Goal: Find specific page/section: Find specific page/section

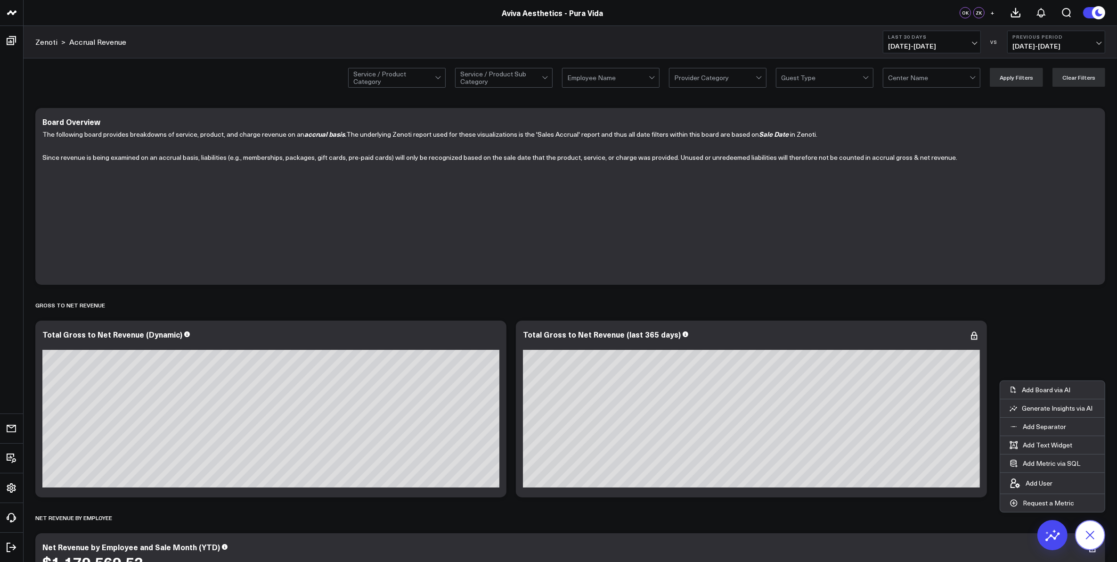
click at [1089, 535] on icon at bounding box center [1090, 534] width 21 height 21
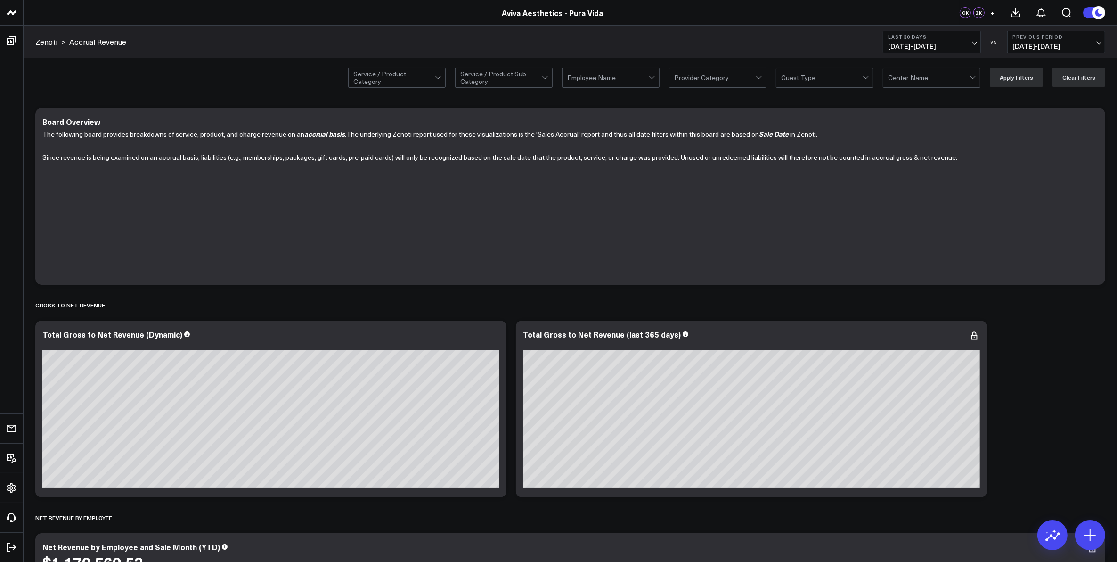
click at [974, 79] on div at bounding box center [974, 77] width 8 height 19
click at [976, 76] on div at bounding box center [974, 77] width 8 height 19
click at [956, 95] on div "Maple Lawn" at bounding box center [932, 97] width 97 height 19
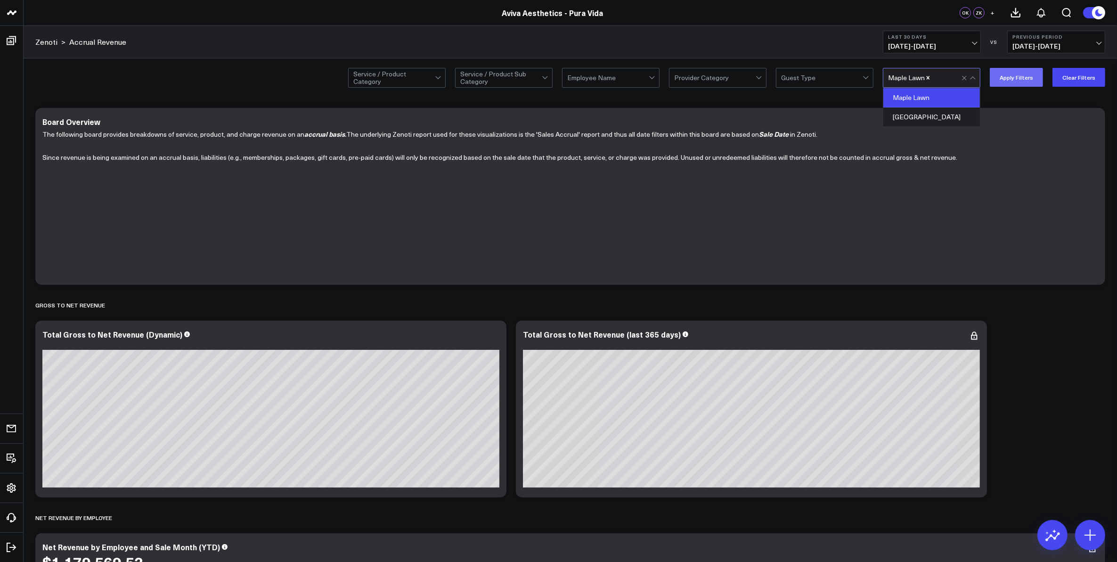
click at [1018, 78] on button "Apply Filters" at bounding box center [1016, 77] width 53 height 19
click at [974, 78] on div at bounding box center [972, 78] width 5 height 5
click at [966, 114] on div "Marriottsville" at bounding box center [932, 116] width 97 height 19
click at [1018, 79] on button "Apply Filters" at bounding box center [1016, 77] width 53 height 19
click at [1016, 76] on button "Apply Filters" at bounding box center [1016, 77] width 53 height 19
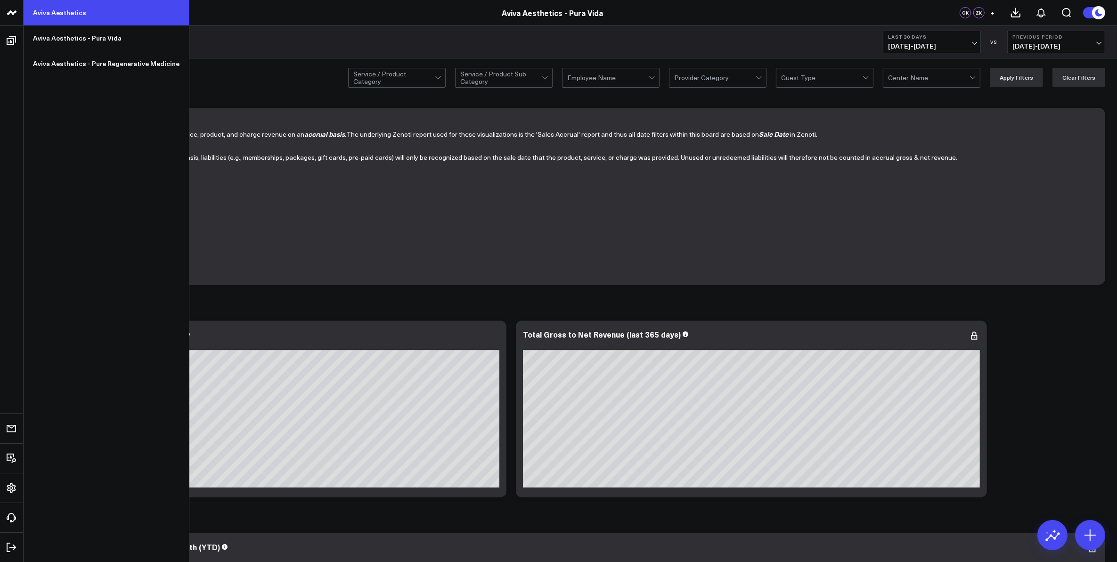
click at [50, 15] on link "Aviva Aesthetics" at bounding box center [106, 12] width 165 height 25
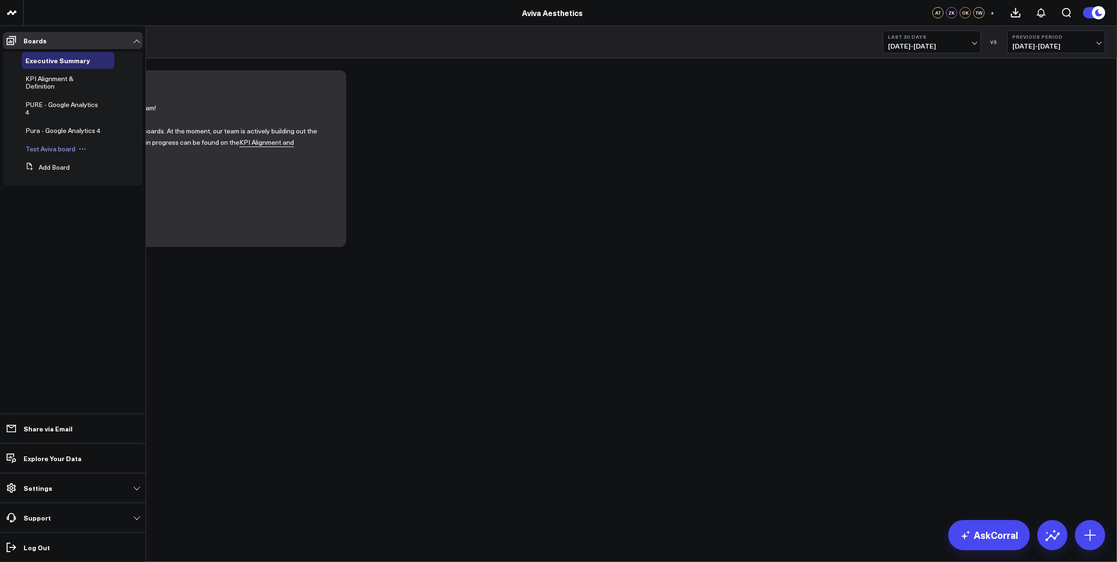
click at [55, 153] on div "Test Aviva board" at bounding box center [68, 148] width 93 height 17
click at [55, 149] on span "Test Aviva board" at bounding box center [50, 148] width 50 height 9
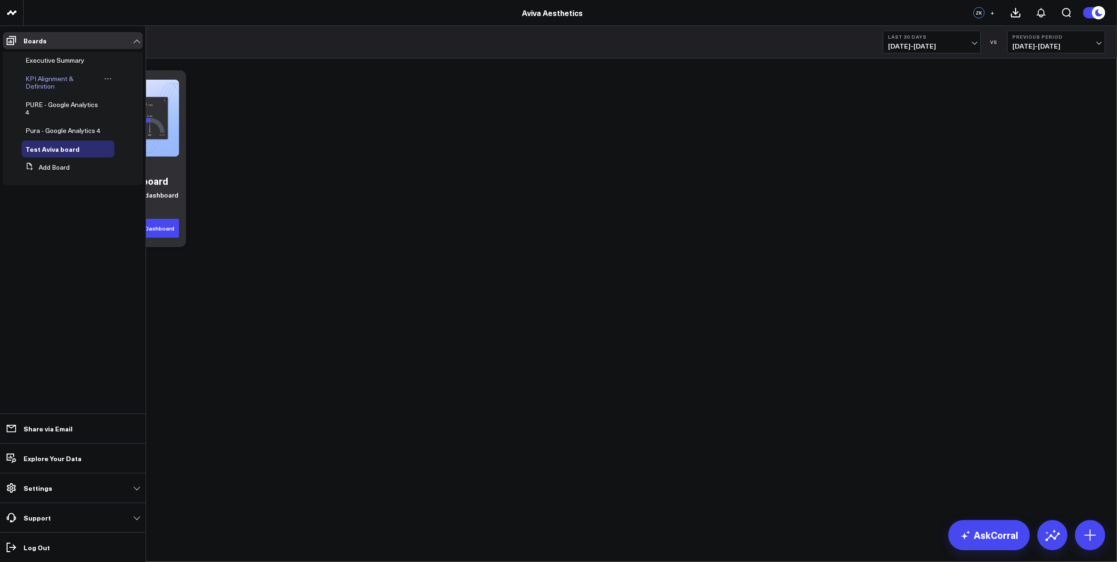
click at [55, 77] on span "KPI Alignment & Definition" at bounding box center [49, 82] width 48 height 16
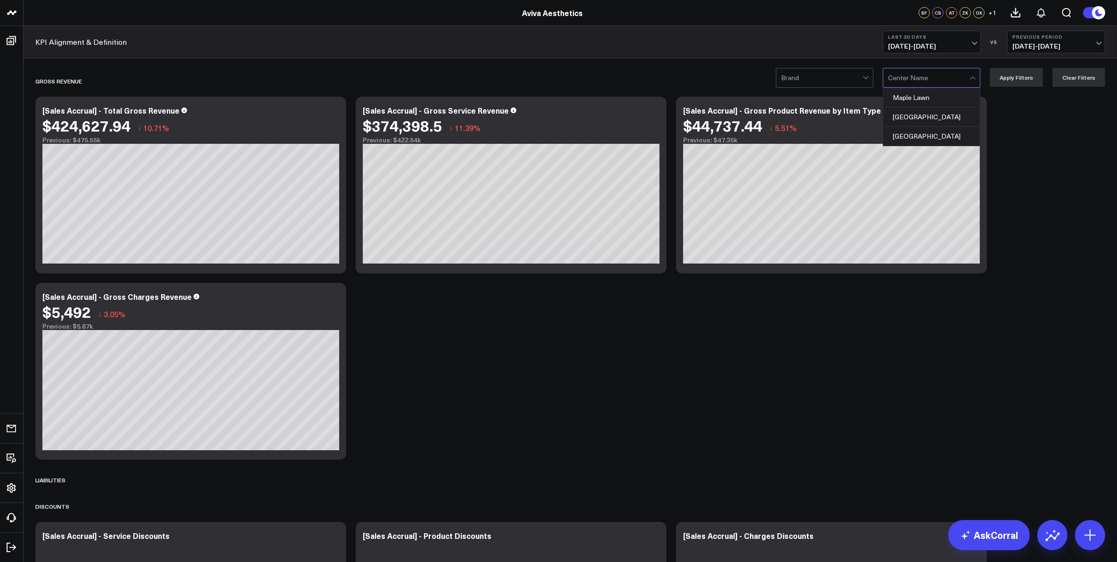
click at [967, 75] on div at bounding box center [929, 77] width 82 height 19
click at [849, 78] on div at bounding box center [822, 77] width 82 height 19
click at [849, 81] on div at bounding box center [822, 77] width 82 height 19
click at [934, 77] on div at bounding box center [929, 77] width 82 height 19
click at [859, 79] on div at bounding box center [822, 77] width 82 height 19
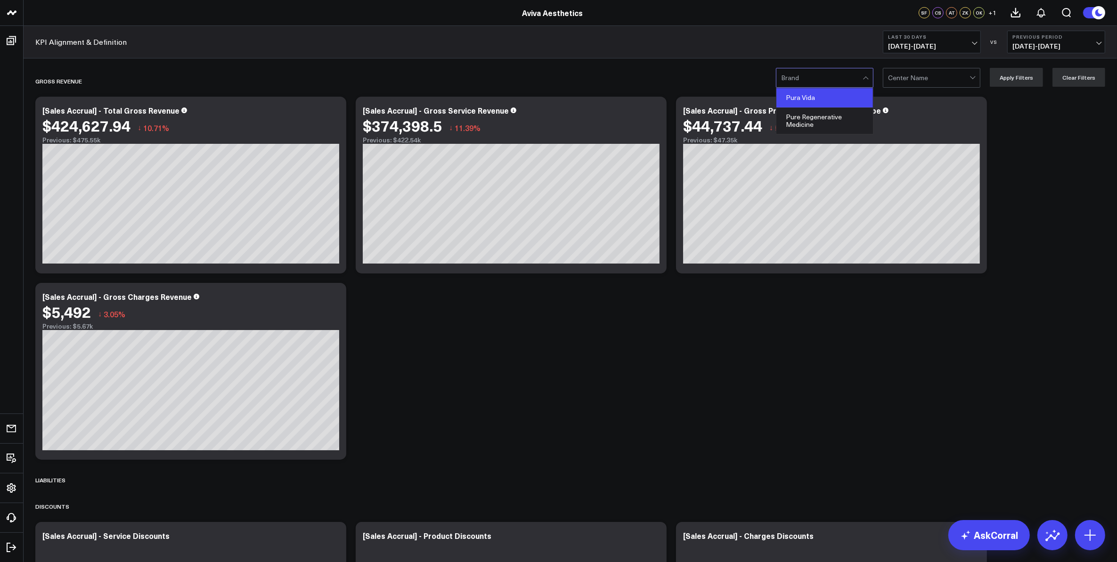
click at [840, 97] on div "Pura Vida" at bounding box center [825, 97] width 97 height 19
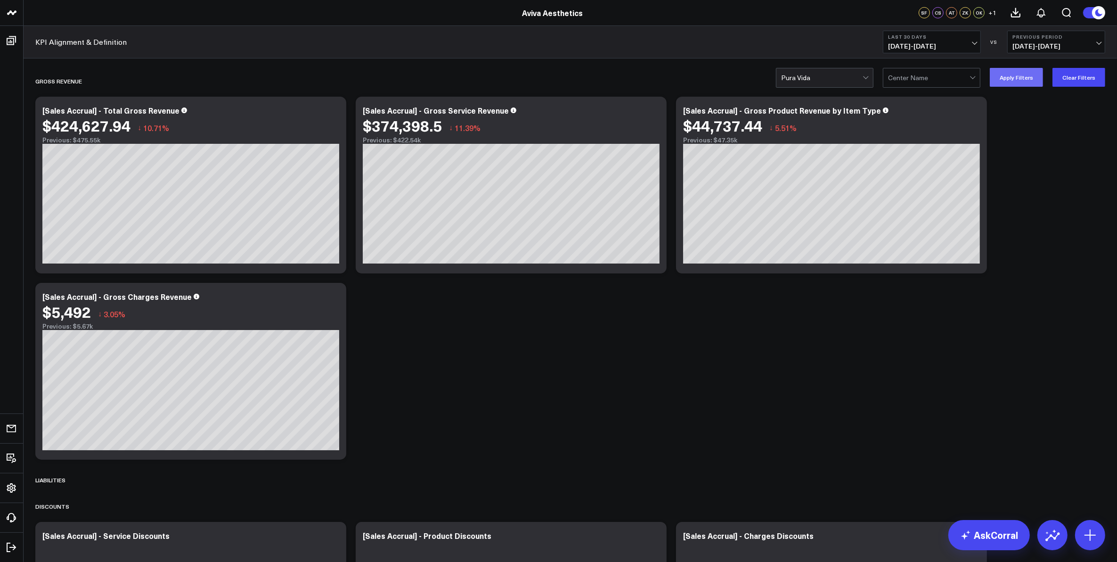
click at [1024, 85] on button "Apply Filters" at bounding box center [1016, 77] width 53 height 19
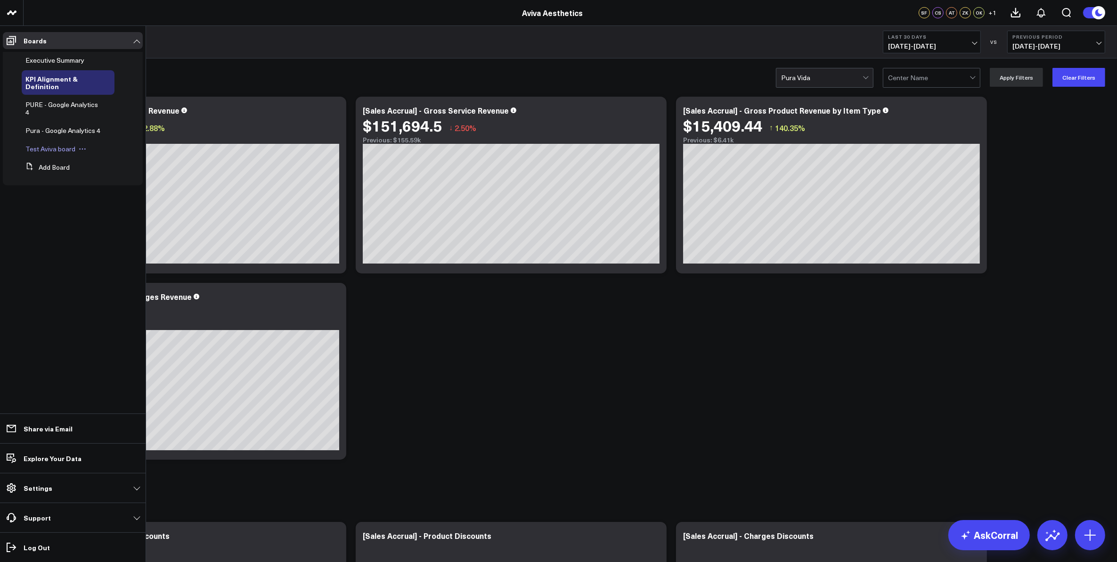
click at [57, 147] on span "Test Aviva board" at bounding box center [50, 148] width 50 height 9
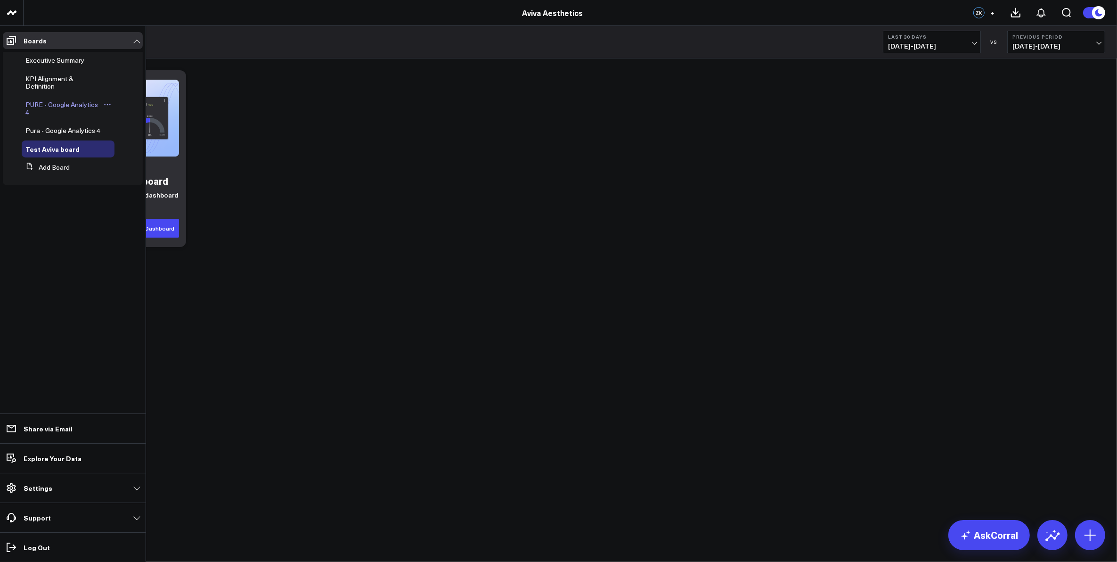
click at [51, 105] on span "PURE - Google Analytics 4" at bounding box center [61, 108] width 73 height 16
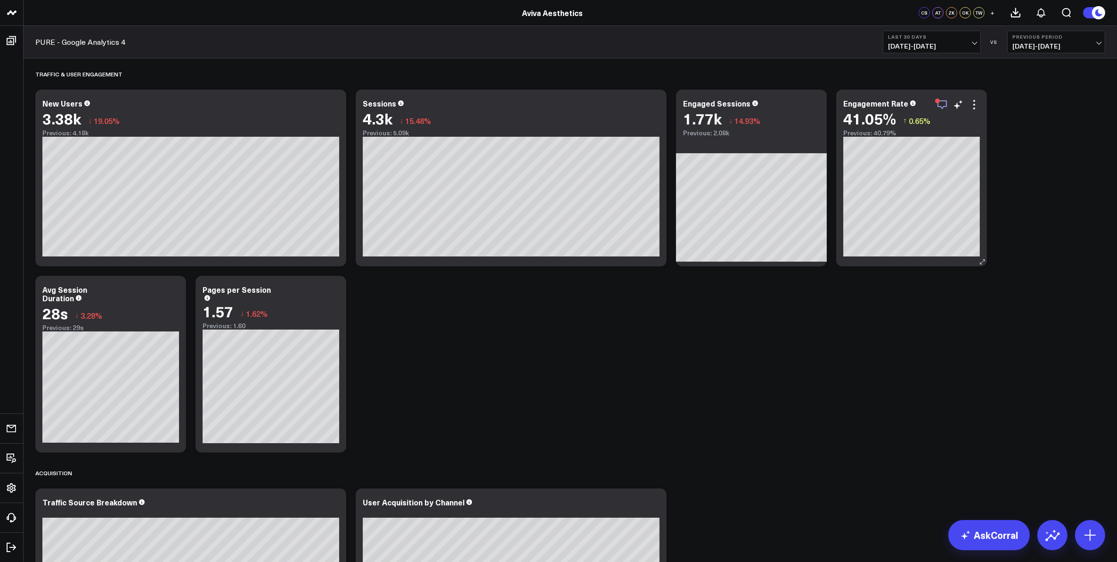
click at [941, 100] on icon "button" at bounding box center [942, 104] width 11 height 11
click at [991, 13] on span "+" at bounding box center [993, 12] width 4 height 7
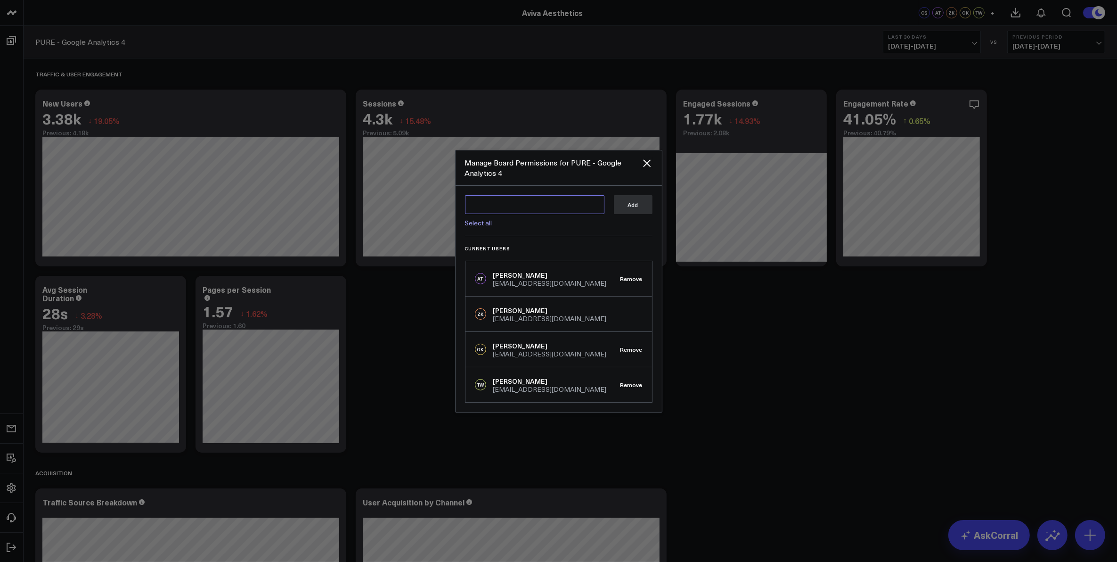
click at [556, 201] on textarea at bounding box center [534, 204] width 139 height 19
type textarea "t"
click at [647, 162] on icon "Close" at bounding box center [647, 163] width 8 height 8
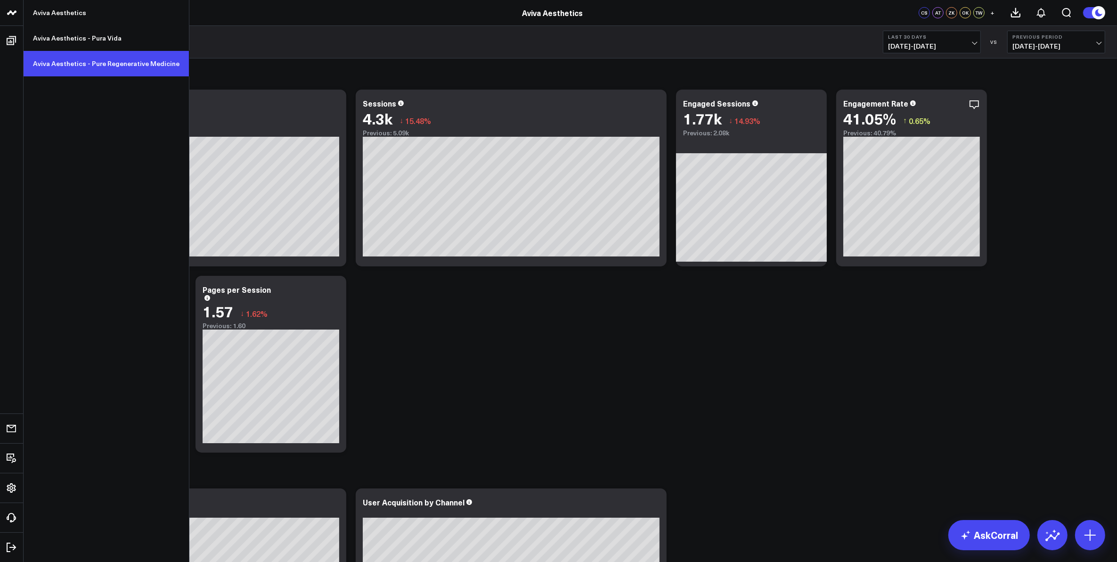
click at [121, 57] on link "Aviva Aesthetics - Pure Regenerative Medicine" at bounding box center [106, 63] width 165 height 25
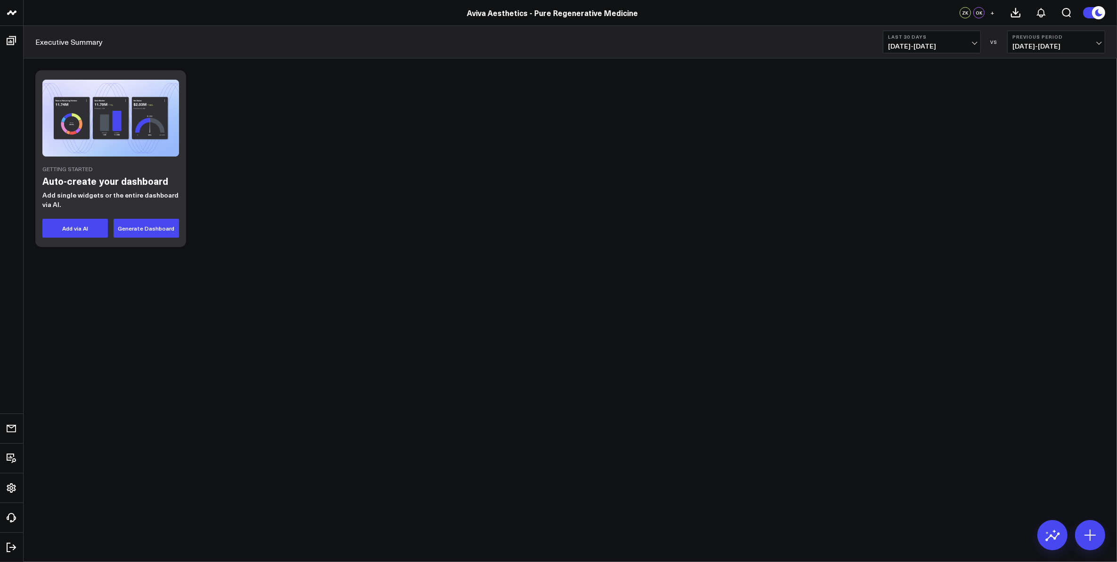
click at [571, 443] on body "Aviva Aesthetics Aviva Aesthetics - Pura Vida Aviva Aesthetics - Pure Regenerat…" at bounding box center [558, 281] width 1117 height 562
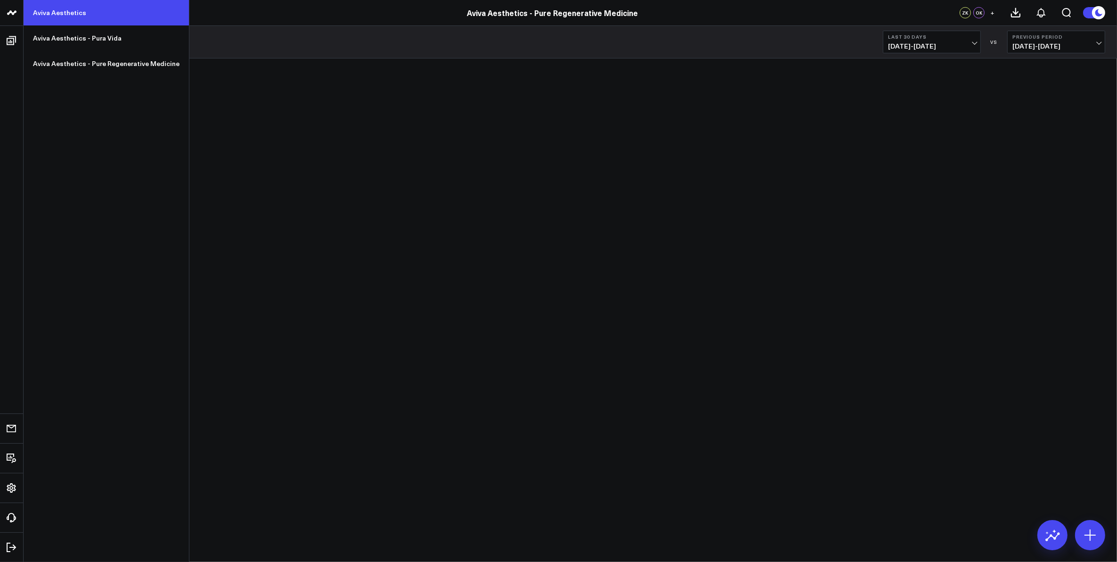
click at [46, 8] on link "Aviva Aesthetics" at bounding box center [106, 12] width 165 height 25
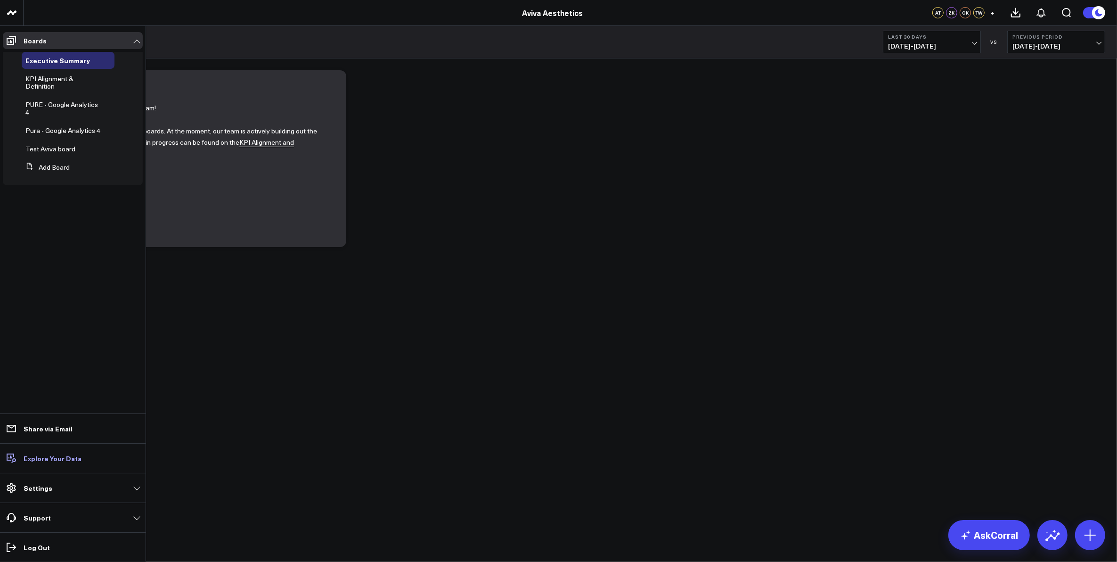
click at [44, 458] on p "Explore Your Data" at bounding box center [53, 458] width 58 height 8
